Goal: Navigation & Orientation: Find specific page/section

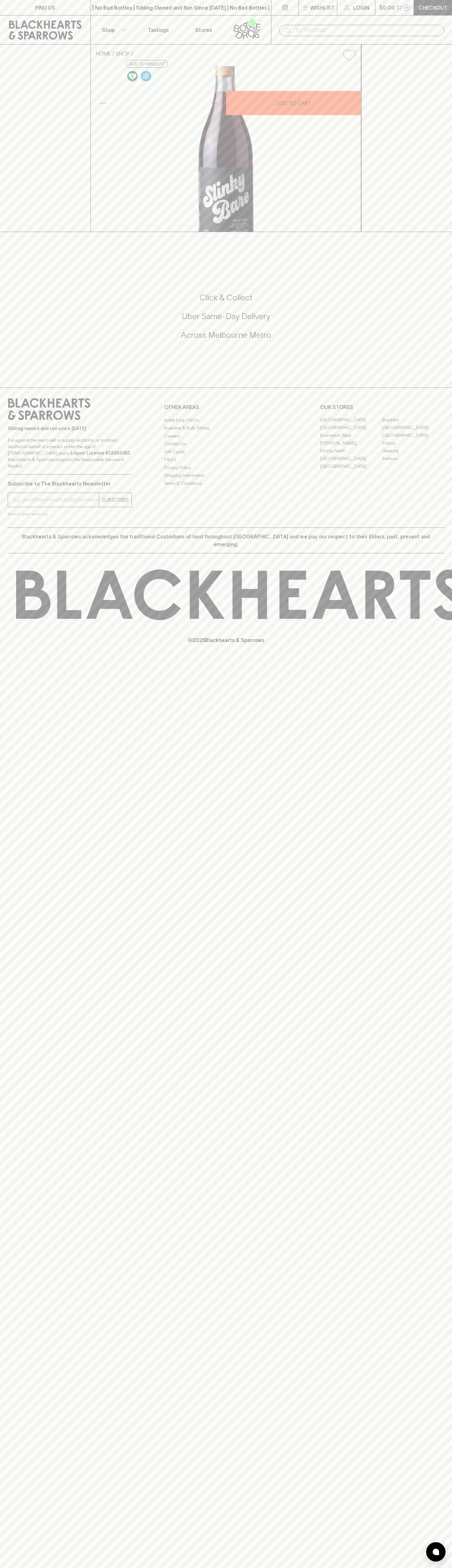
click at [141, 24] on link "Tastings" at bounding box center [158, 29] width 45 height 29
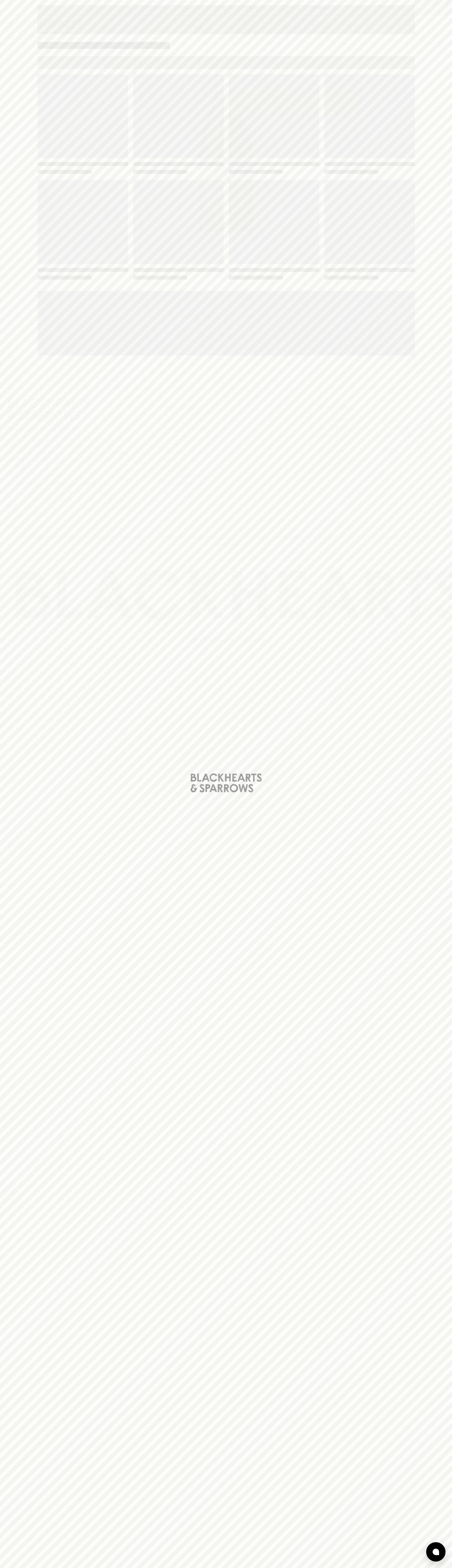
click at [425, 905] on div "Loading" at bounding box center [226, 784] width 452 height 1568
click at [28, 1567] on html "FIND US | No Bad Bottles | Sibling Owned and Run Since 2006 | No Bad Bottles | …" at bounding box center [226, 784] width 452 height 1568
click at [1, 1540] on div "Loading" at bounding box center [226, 784] width 452 height 1568
